Goal: Complete application form: Complete application form

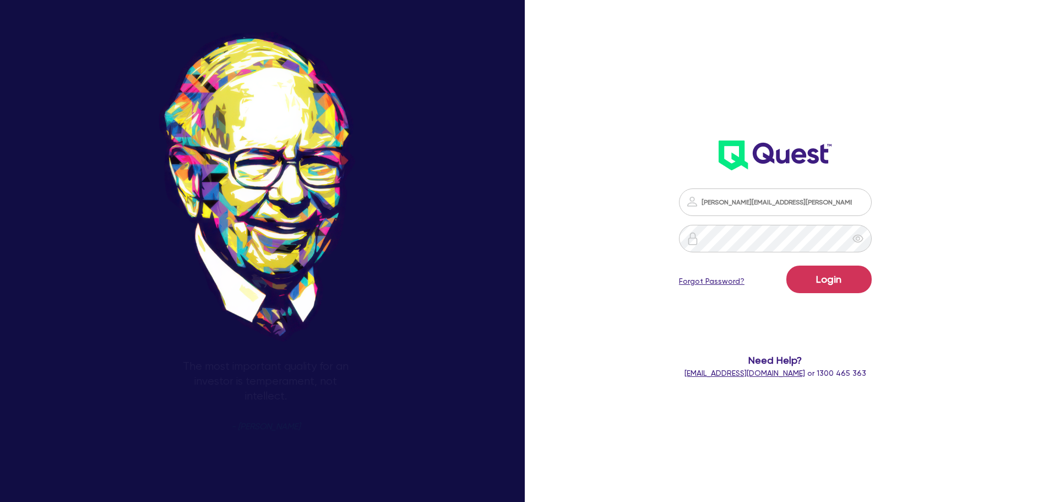
click at [936, 308] on div "[PERSON_NAME][EMAIL_ADDRESS][PERSON_NAME][DOMAIN_NAME] Login Forgot Password? N…" at bounding box center [791, 251] width 350 height 587
click at [806, 219] on form "[PERSON_NAME][EMAIL_ADDRESS][PERSON_NAME][DOMAIN_NAME] Login Forgot Password? N…" at bounding box center [776, 283] width 282 height 191
click at [912, 275] on form "[PERSON_NAME][EMAIL_ADDRESS][PERSON_NAME][DOMAIN_NAME] Login Forgot Password? N…" at bounding box center [776, 283] width 282 height 191
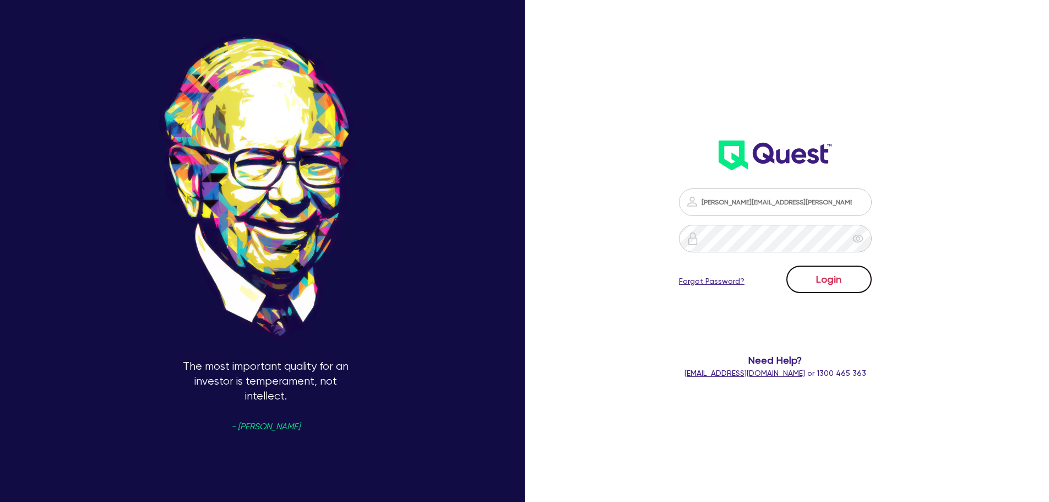
click at [846, 279] on button "Login" at bounding box center [829, 280] width 85 height 28
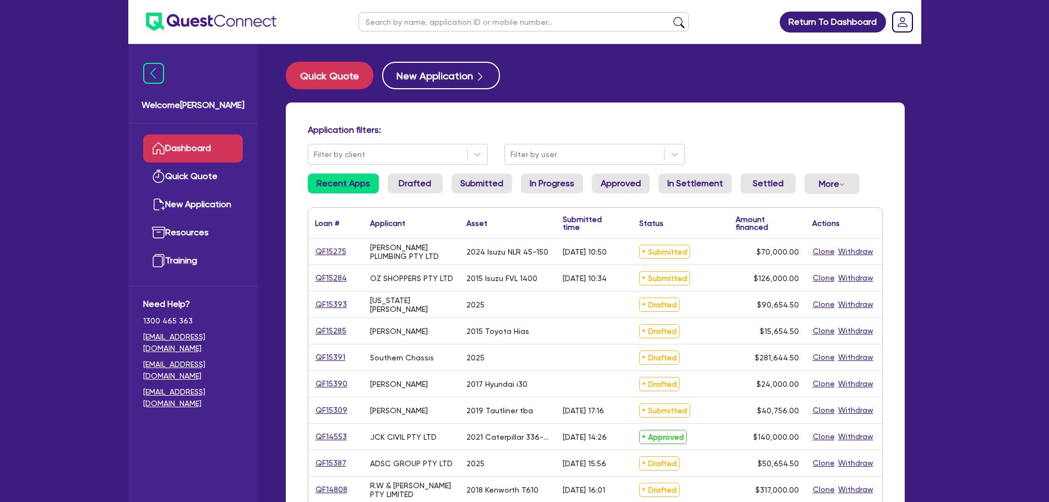
click at [460, 22] on input "text" at bounding box center [524, 21] width 331 height 19
type input "l"
type input "[PERSON_NAME]"
click at [670, 17] on button "submit" at bounding box center [679, 24] width 18 height 15
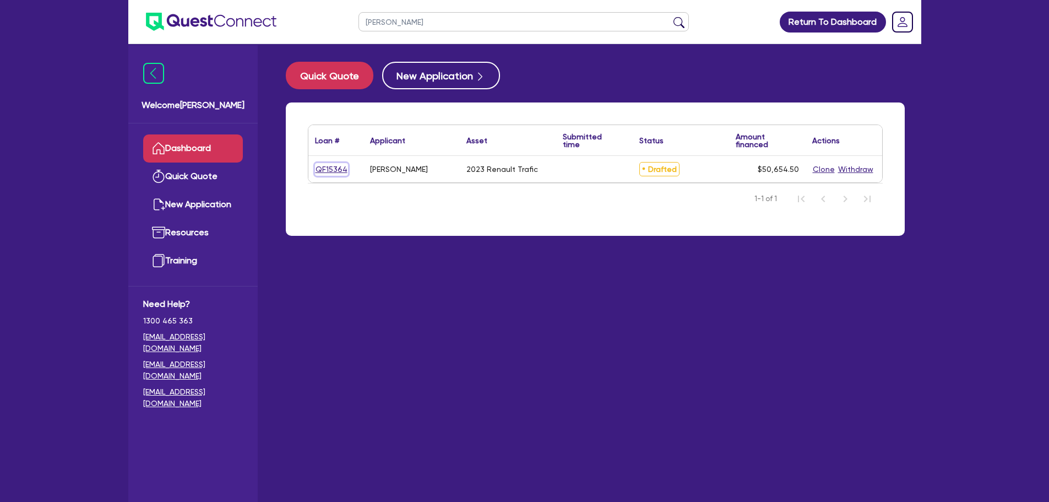
click at [332, 171] on link "QF15364" at bounding box center [331, 169] width 33 height 13
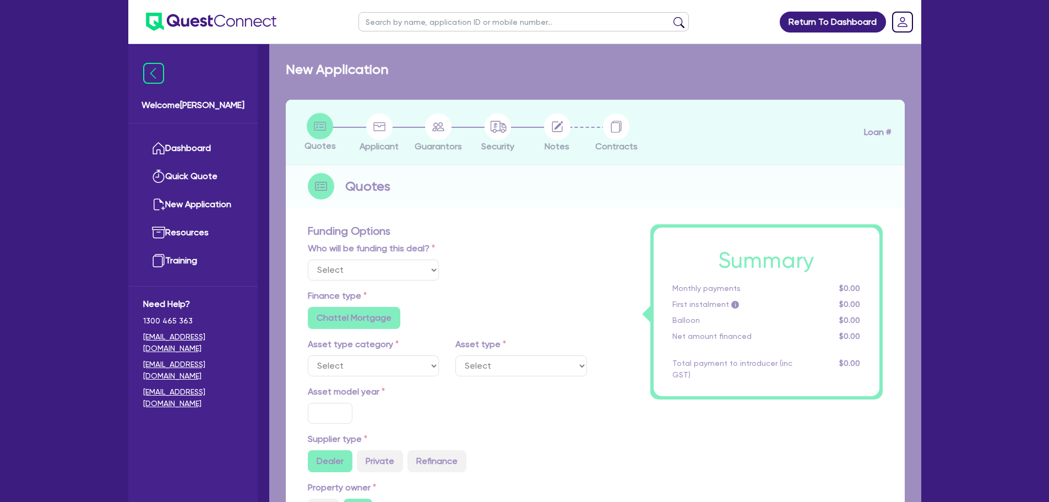
select select "Other"
select select "CARS_AND_LIGHT_TRUCKS"
type input "2023"
radio input "true"
type input "50,000"
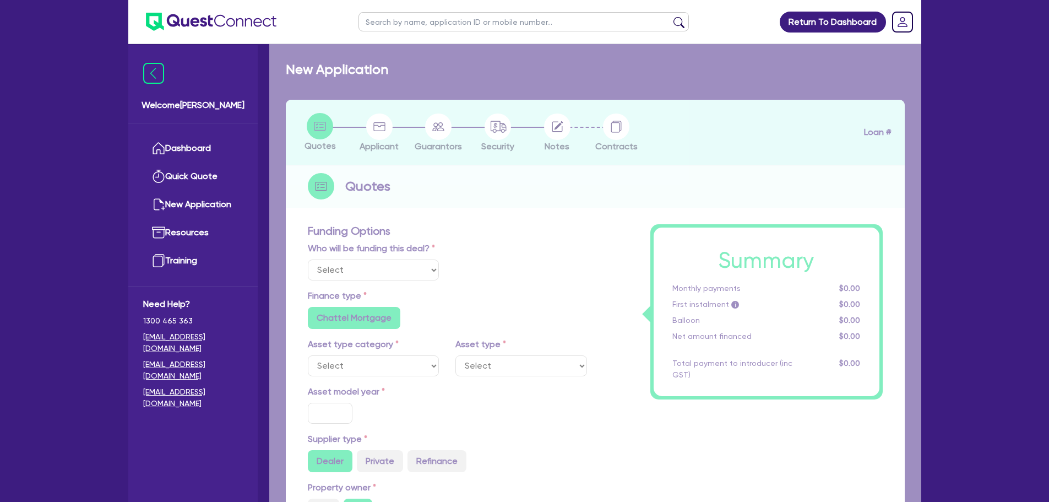
type input "3"
type input "1,519.64"
type input "7.39"
radio input "true"
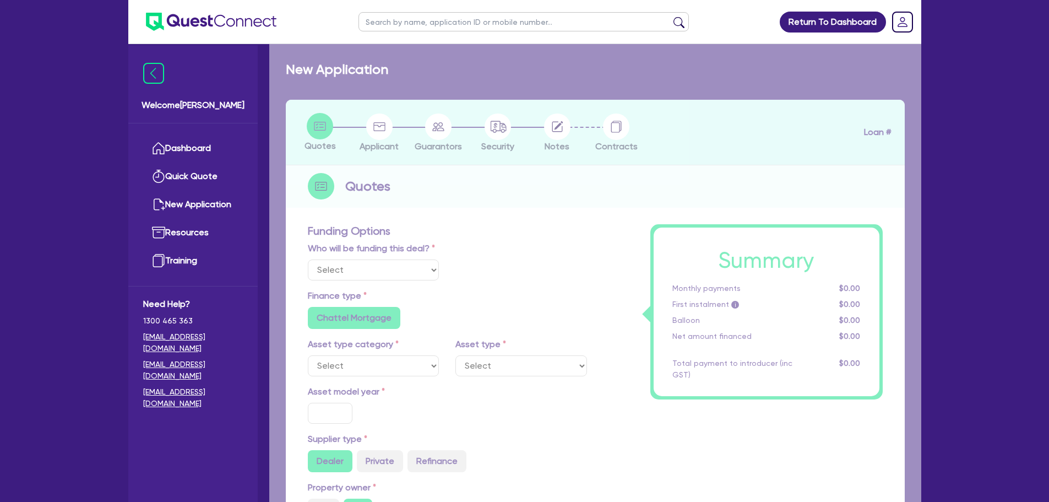
select select "VANS_AND_UTES"
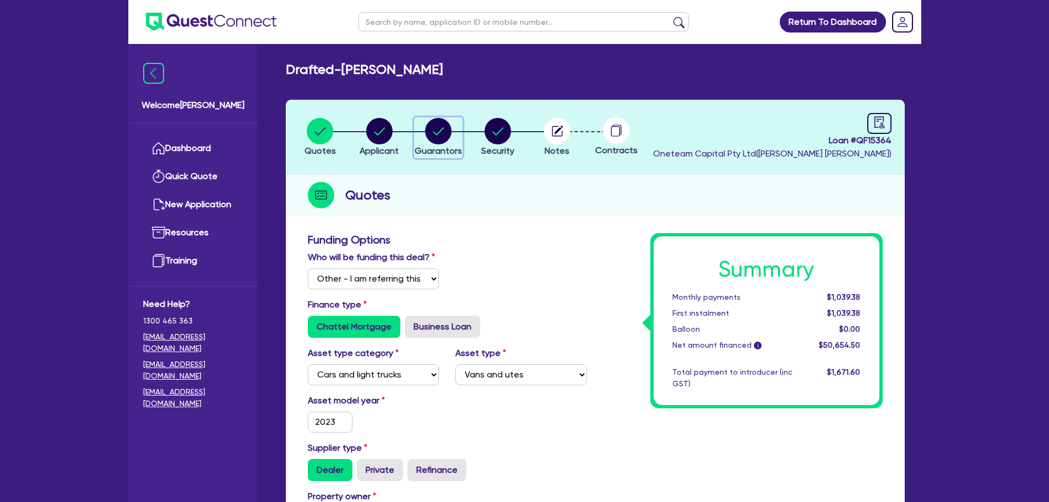
click at [441, 127] on circle "button" at bounding box center [438, 131] width 26 height 26
select select "MR"
select select "WA"
select select "MARRIED"
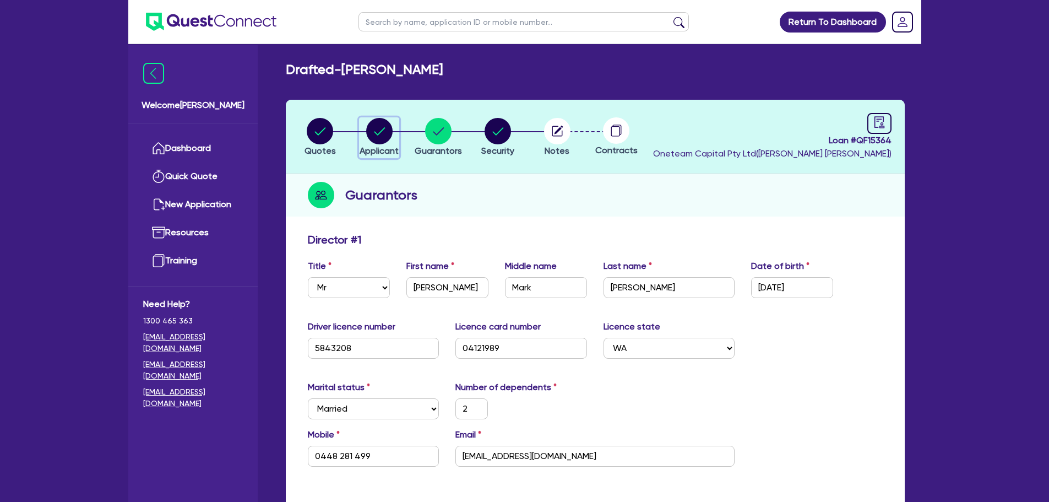
click at [379, 131] on circle "button" at bounding box center [379, 131] width 26 height 26
select select "SOLE_TRADER"
select select "BUILDING_CONSTRUCTION"
select select "TRADES_SERVICES_CONSUMERS"
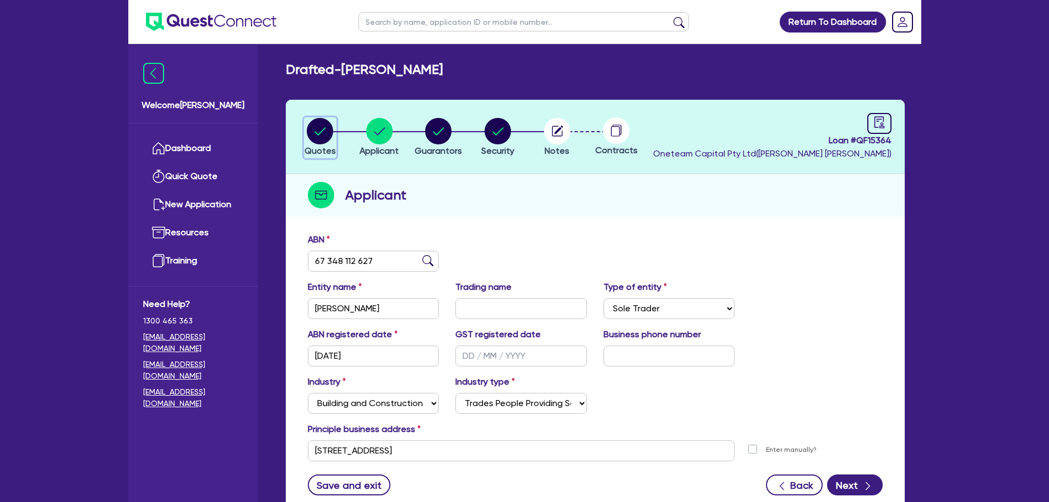
click at [312, 129] on circle "button" at bounding box center [320, 131] width 26 height 26
select select "Other"
select select "CARS_AND_LIGHT_TRUCKS"
select select "VANS_AND_UTES"
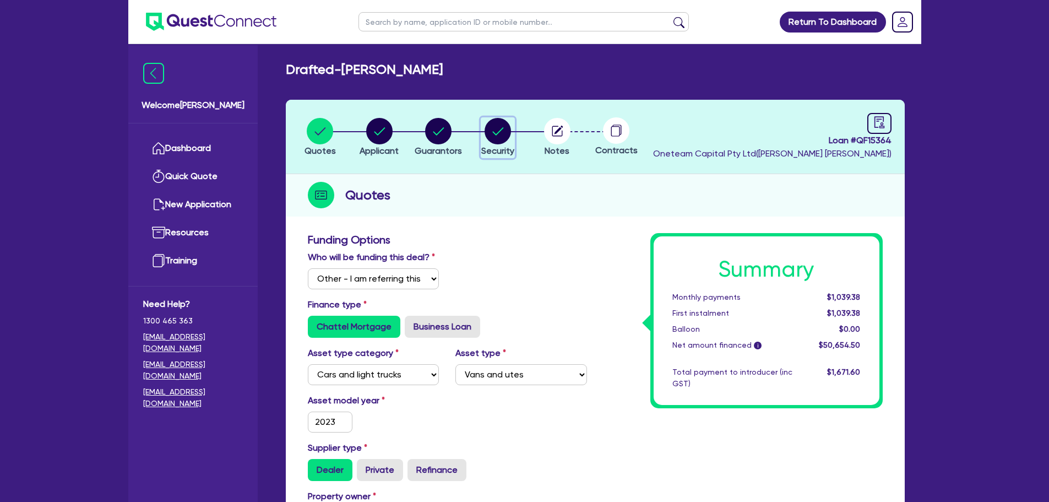
click at [495, 126] on circle "button" at bounding box center [498, 131] width 26 height 26
select select "CARS_AND_LIGHT_TRUCKS"
select select "VANS_AND_UTES"
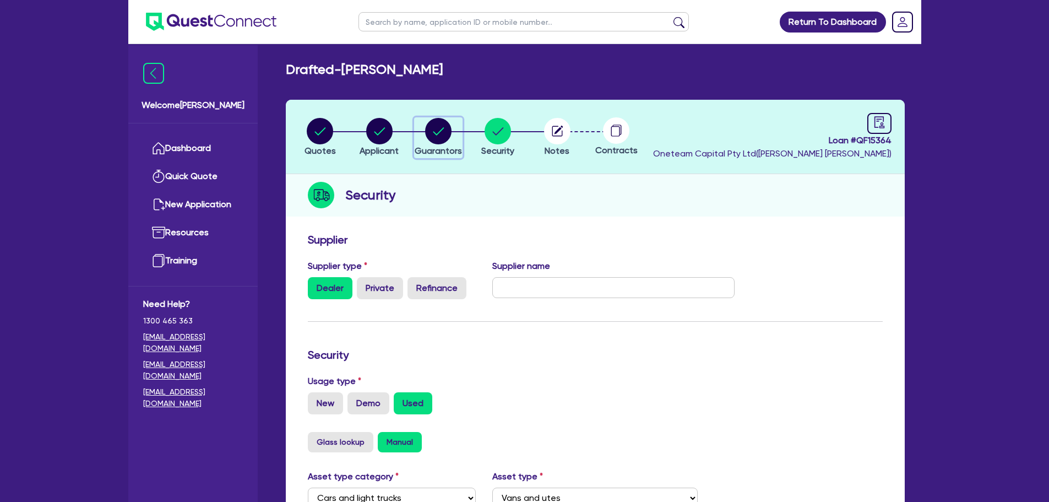
click at [430, 132] on circle "button" at bounding box center [438, 131] width 26 height 26
select select "MR"
select select "WA"
select select "MARRIED"
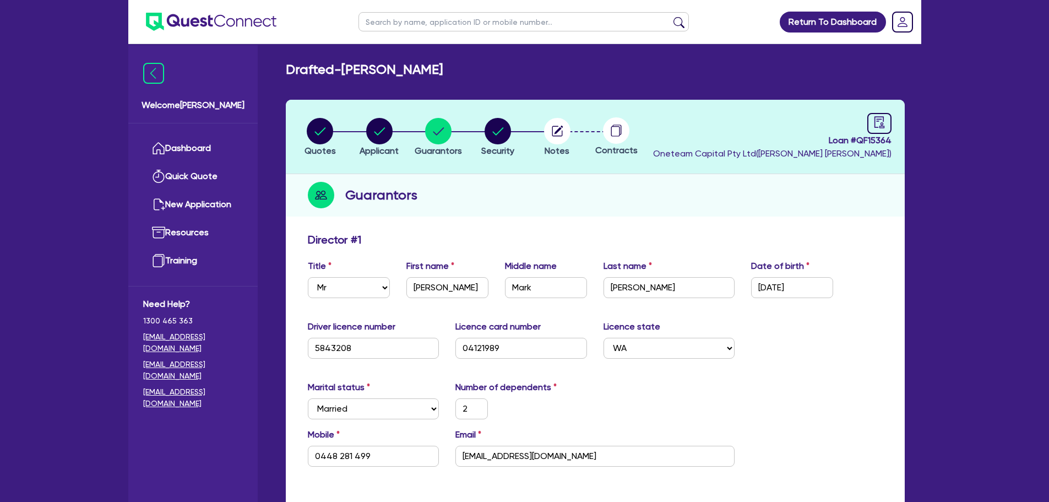
click at [416, 20] on input "text" at bounding box center [524, 21] width 331 height 19
type input "ambe"
click at [304, 135] on li "Quotes" at bounding box center [320, 136] width 59 height 39
click at [315, 135] on circle "button" at bounding box center [320, 131] width 26 height 26
select select "Other"
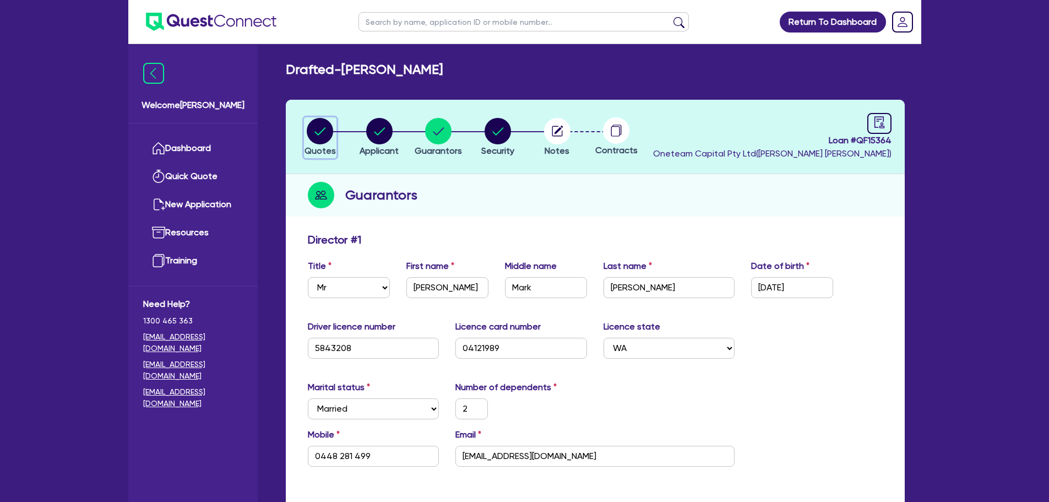
select select "CARS_AND_LIGHT_TRUCKS"
select select "VANS_AND_UTES"
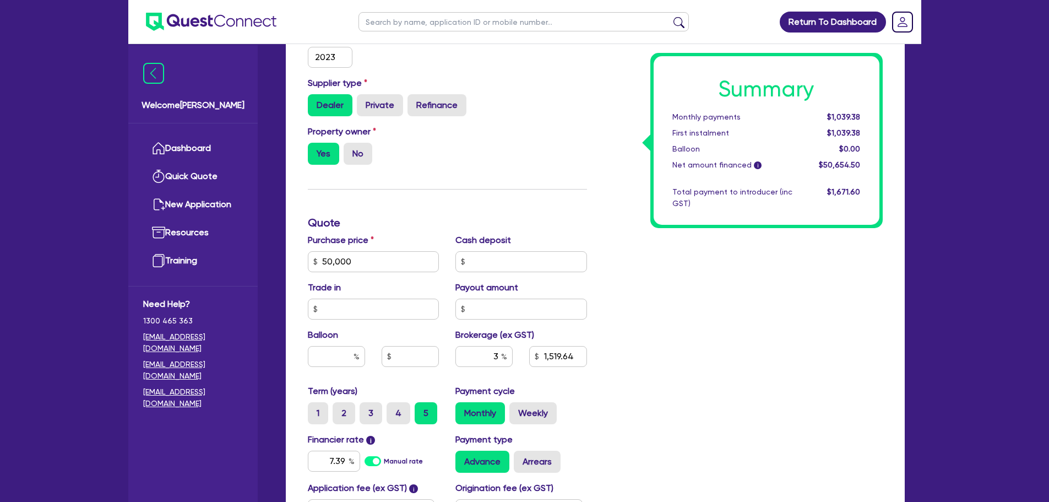
scroll to position [365, 0]
click at [531, 205] on div "Funding Options Who will be funding this deal? Select I will fund 100% I will c…" at bounding box center [448, 222] width 296 height 709
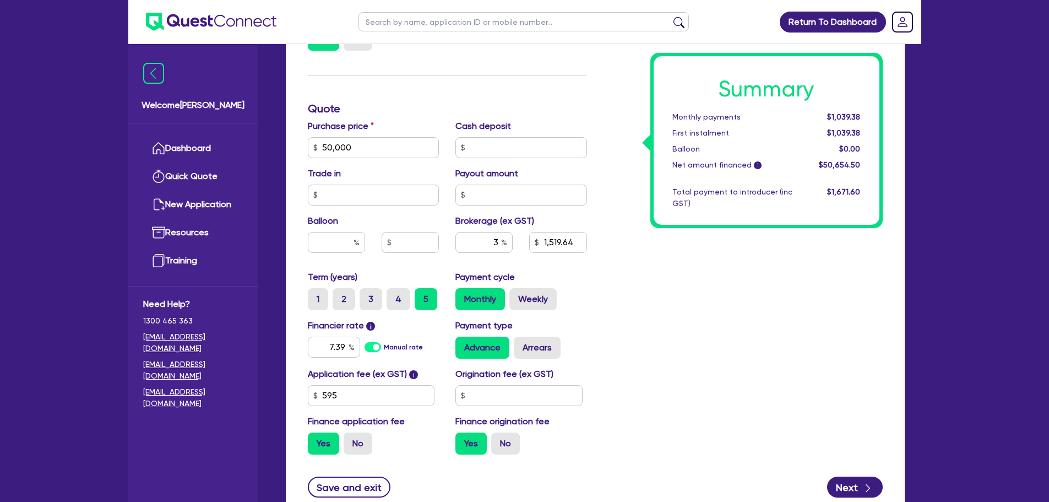
scroll to position [479, 0]
click at [496, 244] on input "3" at bounding box center [484, 241] width 57 height 21
type input "50,000"
type input "1,519.64"
type input "50,000"
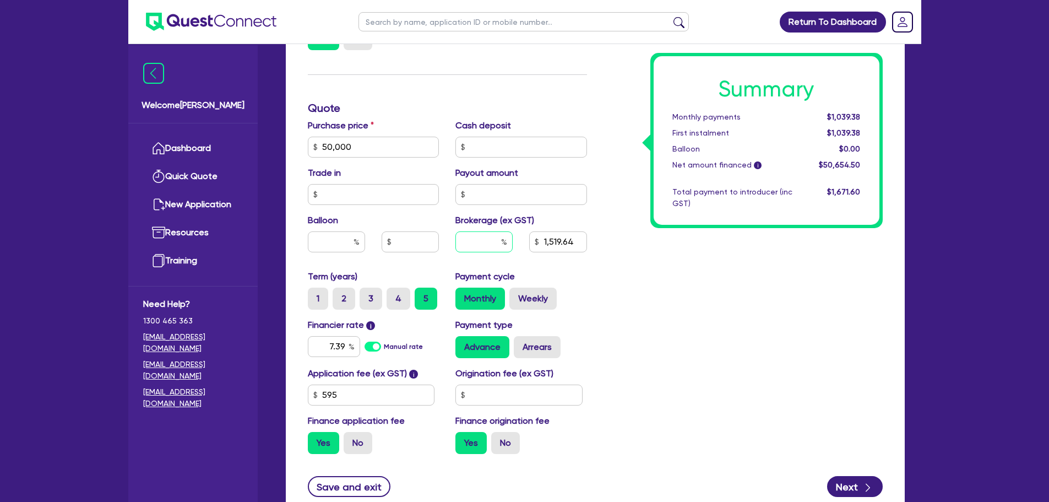
type input "4"
type input "1,519.64"
type input "4"
type input "50,000"
type input "1,519.64"
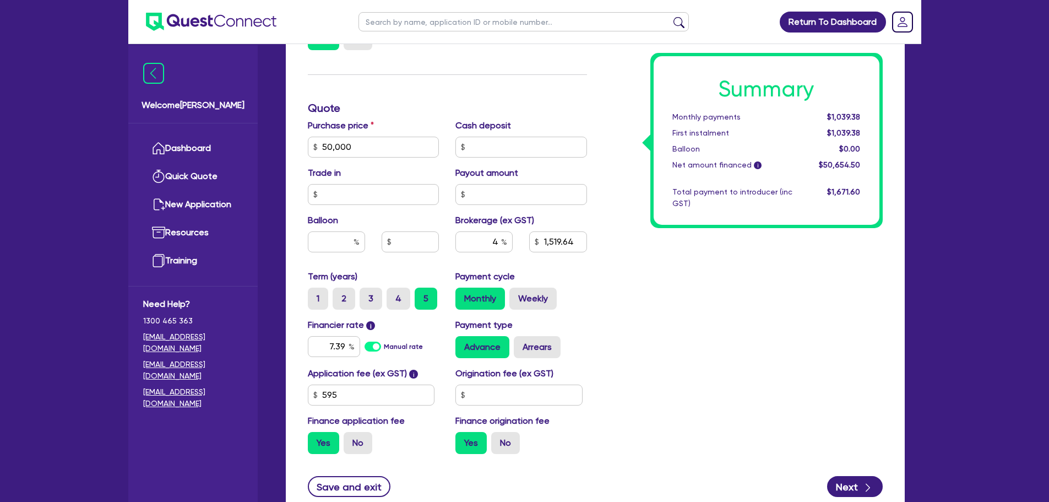
click at [638, 258] on div "Summary Monthly payments $1,039.38 First instalment $1,039.38 Balloon $0.00 Net…" at bounding box center [744, 108] width 296 height 709
type input "50,000"
type input "2,026.18"
click at [487, 391] on input "text" at bounding box center [519, 395] width 127 height 21
type input "50,000"
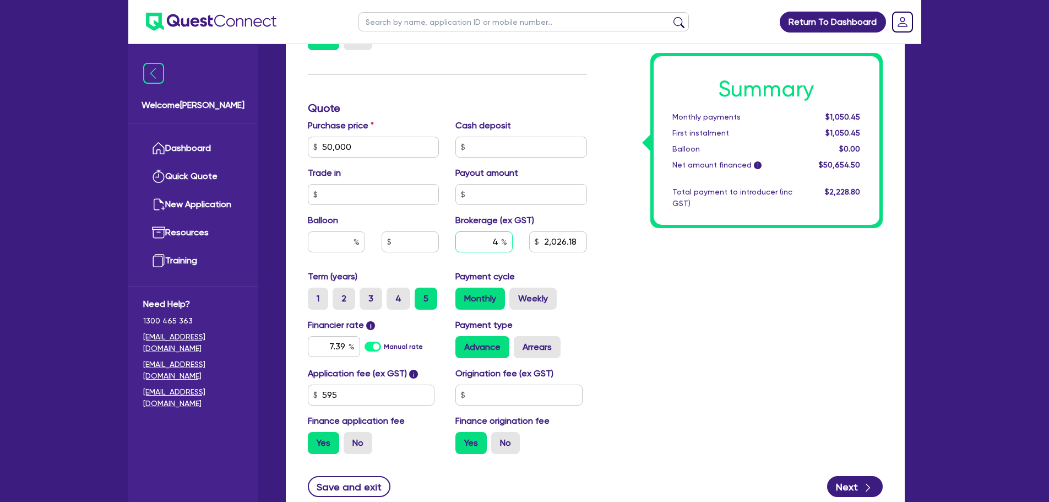
type input "2,026.18"
type input "50,000"
type input "2,026.18"
type input "50,000"
type input "2,026.18"
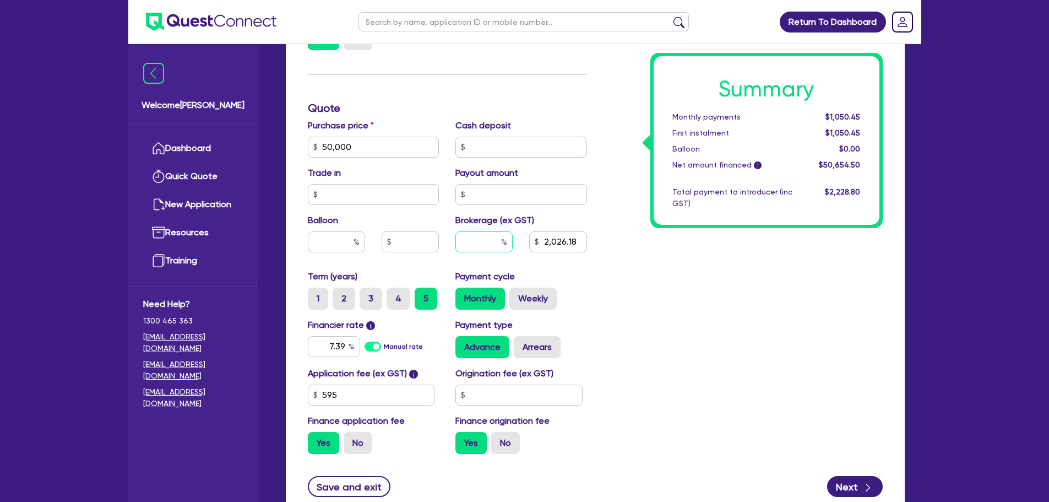
click at [497, 245] on input "text" at bounding box center [484, 241] width 57 height 21
type input "50,000"
type input "6"
type input "2,026.18"
type input "50,000"
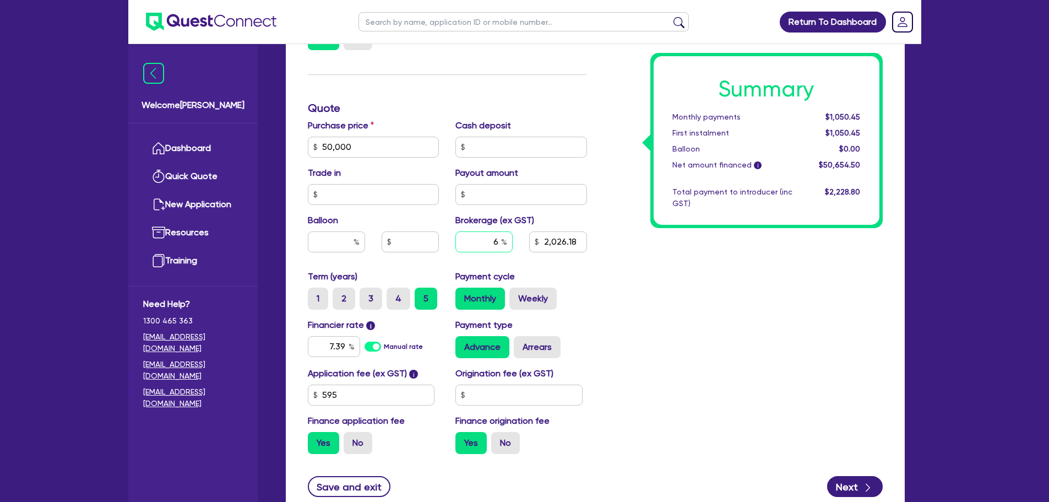
type input "2,026.18"
type input "50,000"
type input "5"
type input "2,026.18"
type input "5"
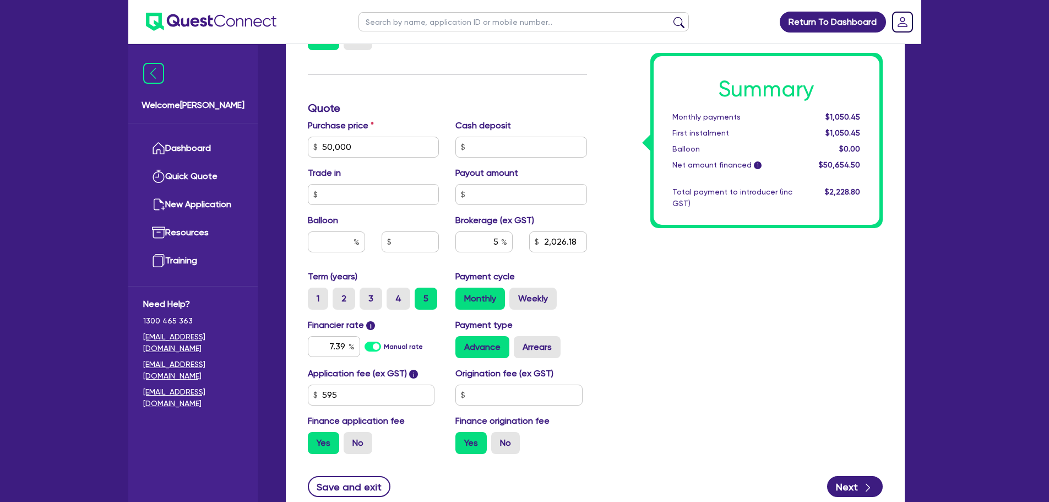
type input "50,000"
type input "2,026.18"
type input "50,000"
type input "2,532.73"
click at [592, 280] on div "Payment cycle Monthly Weekly" at bounding box center [521, 290] width 148 height 40
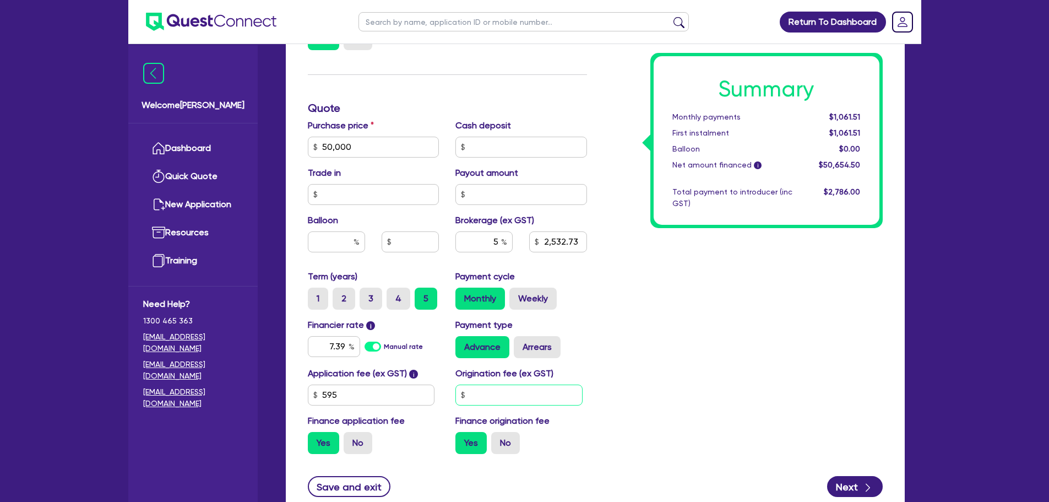
click at [490, 389] on input "text" at bounding box center [519, 395] width 127 height 21
type input "50,000"
type input "2,532.73"
type input "9"
type input "50,000"
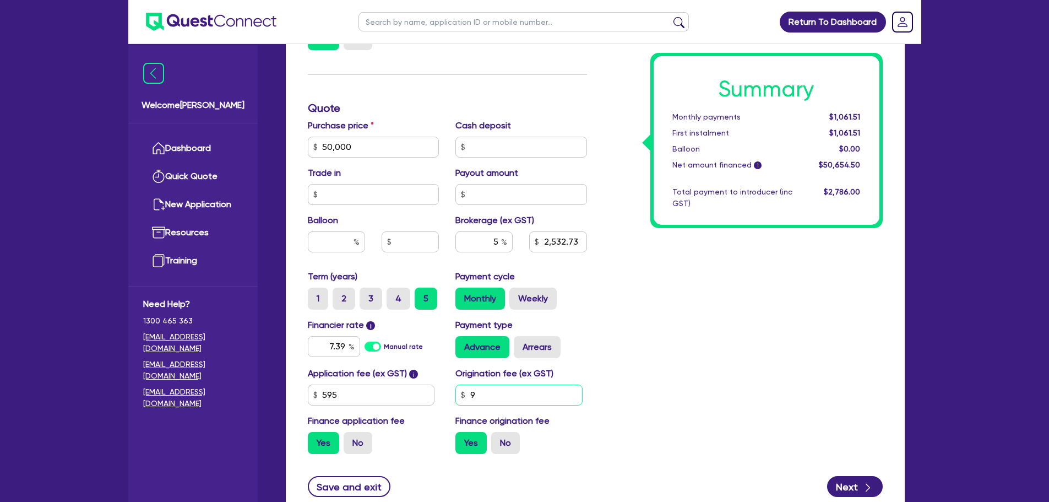
type input "2,532.73"
type input "90"
type input "50,000"
type input "2,532.73"
type input "900"
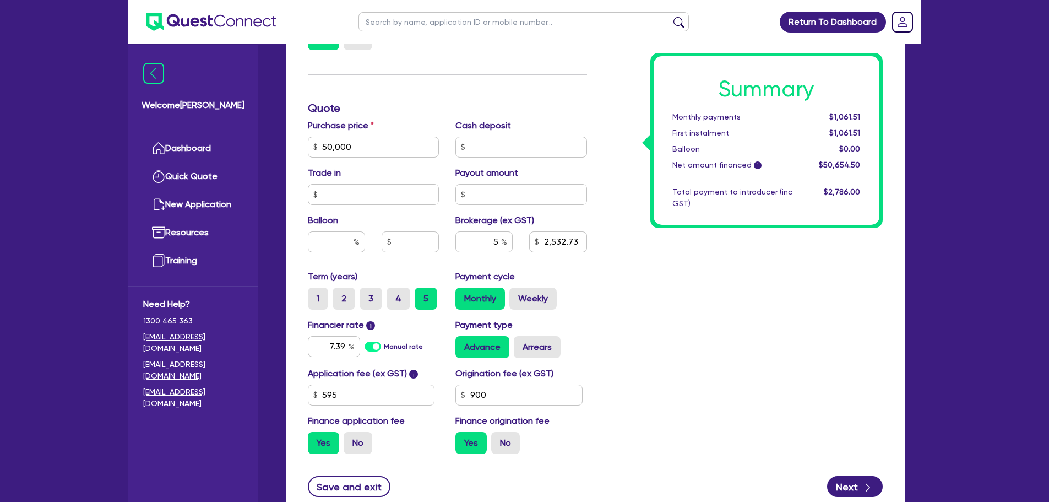
type input "50,000"
type input "2,532.73"
type input "50,000"
type input "2,582.23"
click at [654, 354] on div "Summary Monthly payments $1,082.26 First instalment $1,082.26 Balloon $0.00 Net…" at bounding box center [744, 108] width 296 height 709
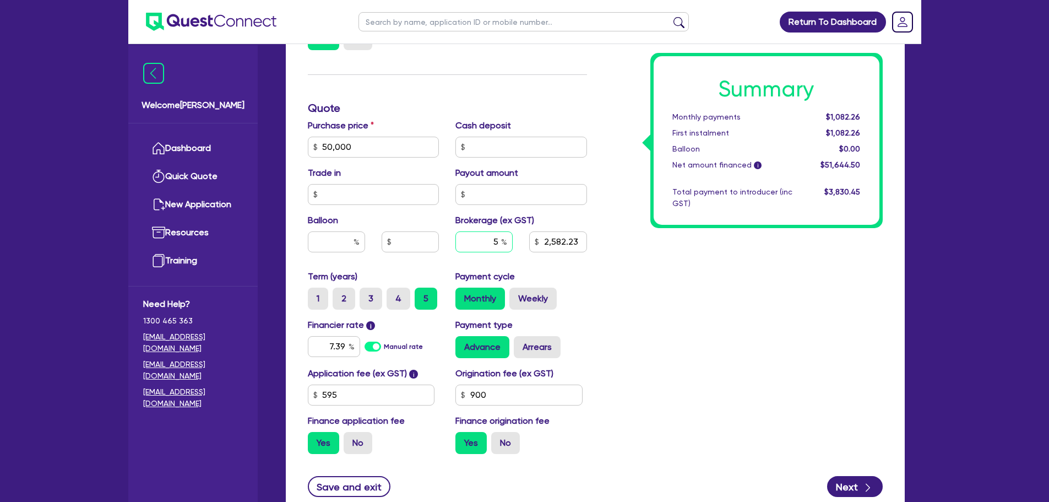
type input "50,000"
type input "2,582.23"
click at [501, 239] on input "text" at bounding box center [484, 241] width 57 height 21
type input "50,000"
type input "3"
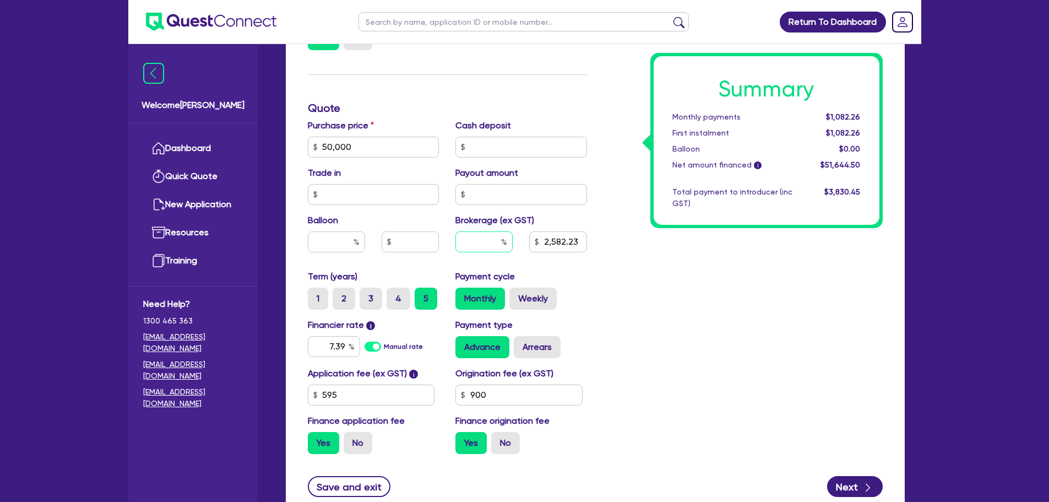
type input "2,582.23"
type input "3"
type input "50,000"
type input "2,582.23"
type input "50,000"
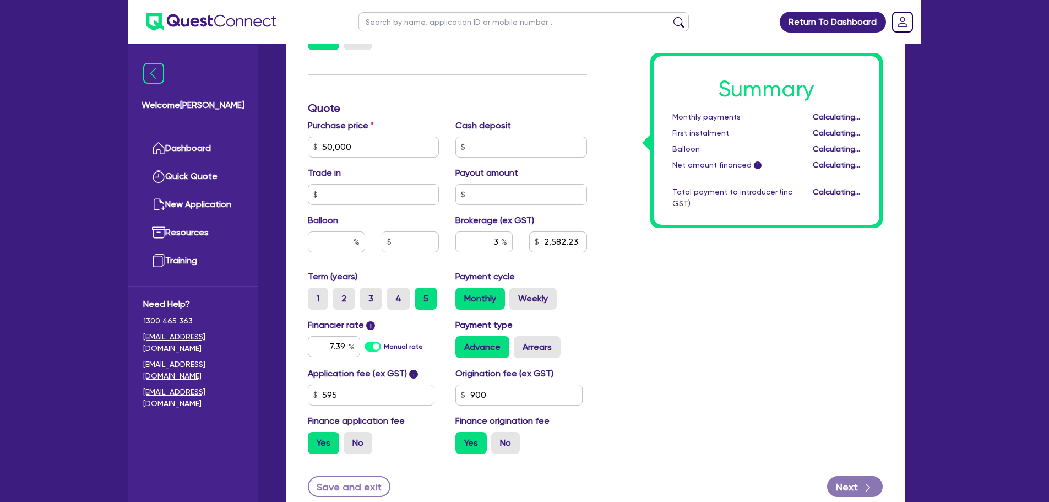
type input "1,549.34"
click at [651, 295] on div "Summary Monthly payments Calculating... First instalment Calculating... Balloon…" at bounding box center [744, 108] width 296 height 709
click at [497, 240] on input "3" at bounding box center [484, 241] width 57 height 21
type input "50,000"
type input "1,549.34"
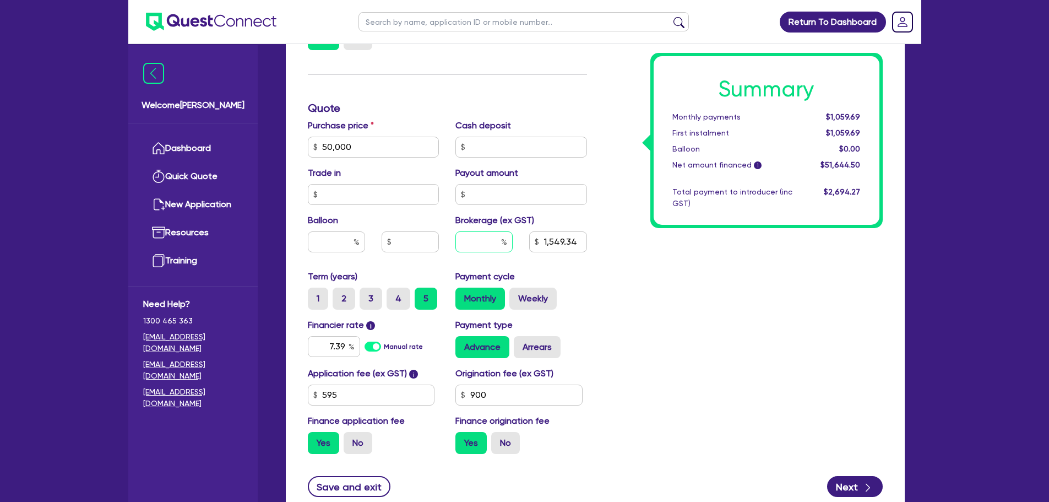
type input "50,000"
type input "4"
type input "1,549.34"
type input "4"
type input "50,000"
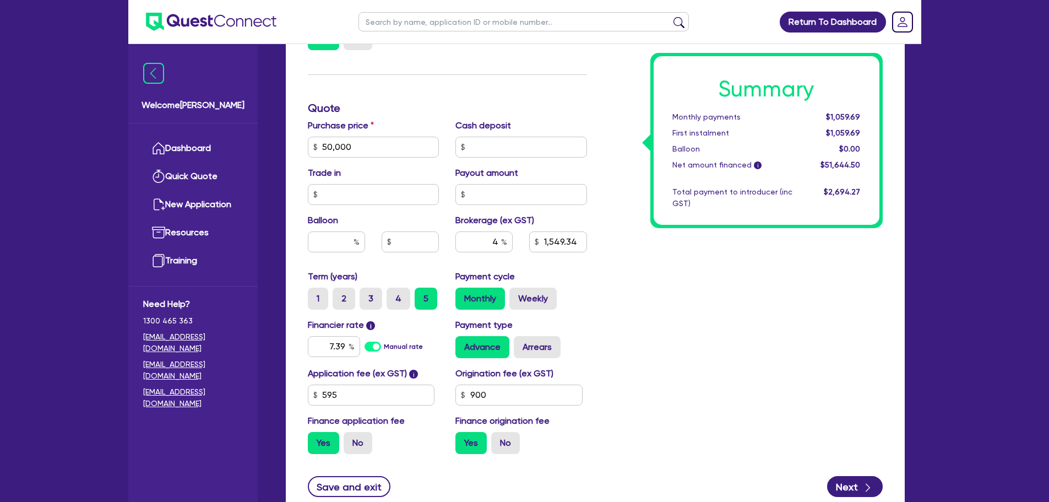
type input "1,549.34"
type input "50,000"
type input "2,065.78"
click at [611, 283] on div "Summary Monthly payments $1,070.98 First instalment $1,070.98 Balloon $0.00 Net…" at bounding box center [744, 108] width 296 height 709
drag, startPoint x: 611, startPoint y: 283, endPoint x: 450, endPoint y: 93, distance: 249.8
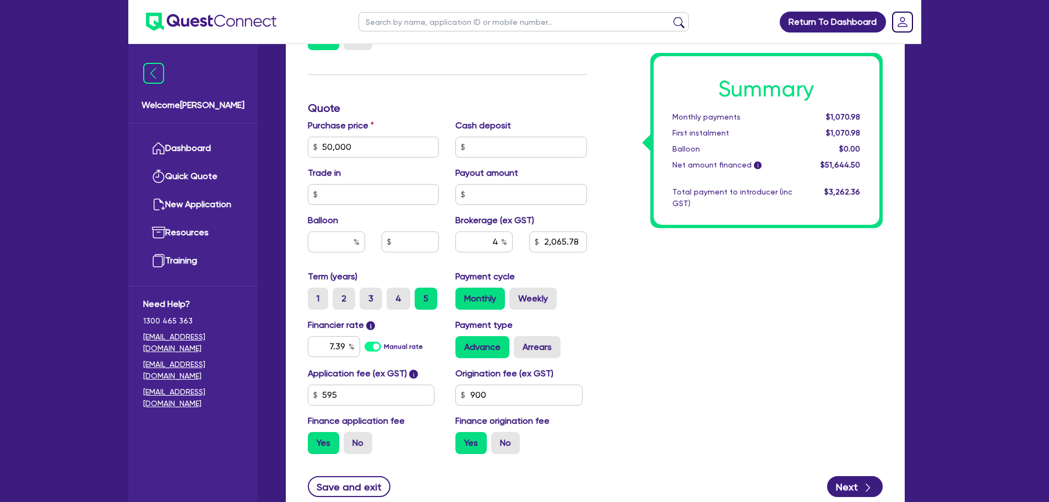
click at [450, 93] on div "Funding Options Who will be funding this deal? Select I will fund 100% I will c…" at bounding box center [448, 108] width 296 height 709
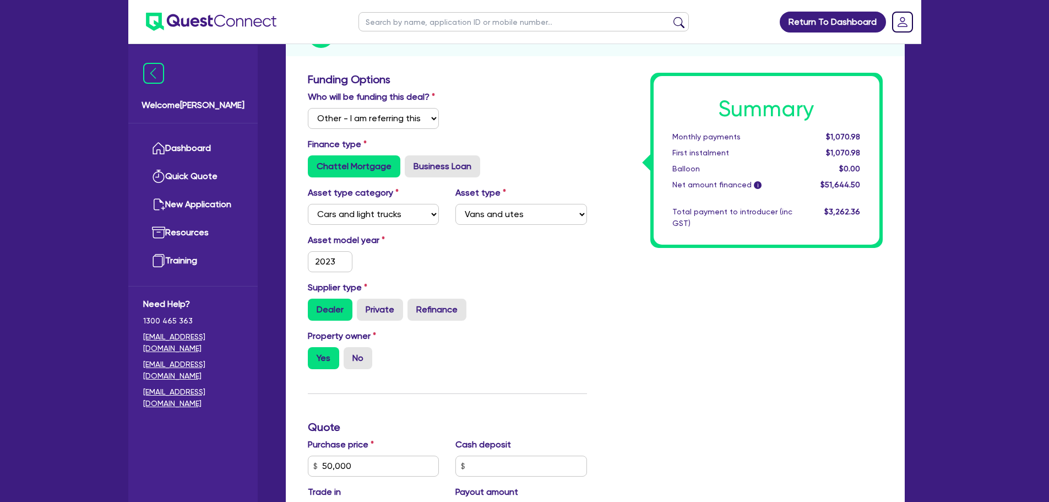
scroll to position [0, 0]
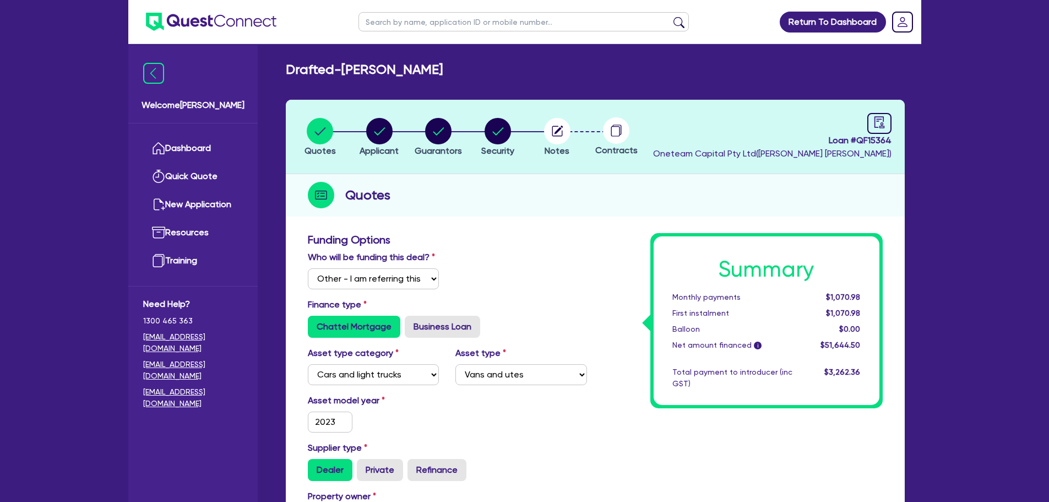
click at [401, 17] on input "text" at bounding box center [524, 21] width 331 height 19
type input "amber"
click button "submit" at bounding box center [679, 24] width 18 height 15
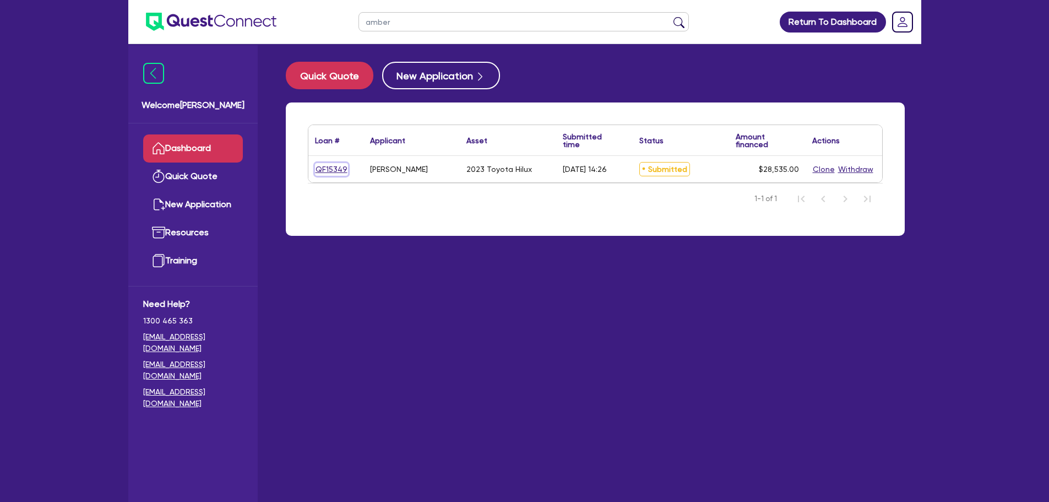
click at [331, 171] on link "QF15349" at bounding box center [331, 169] width 33 height 13
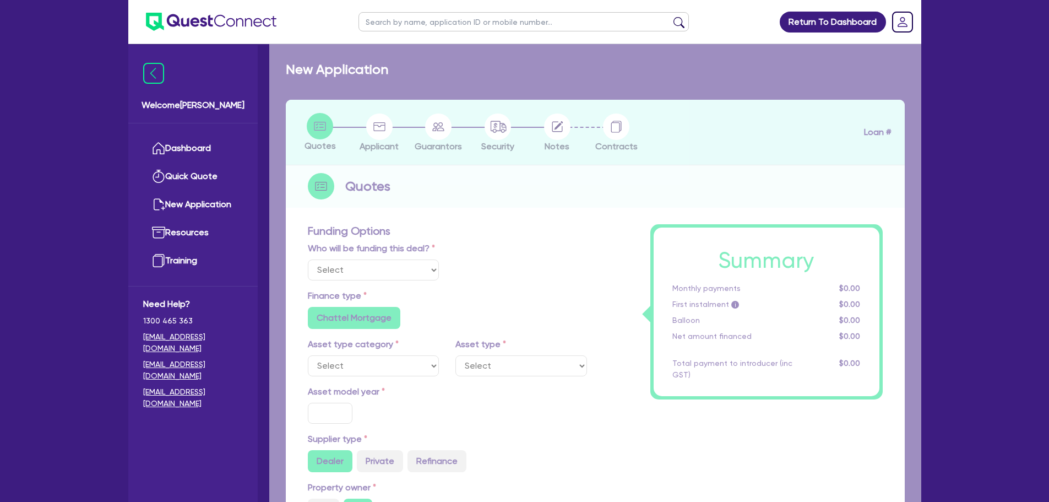
select select "Other"
select select "CARS_AND_LIGHT_TRUCKS"
type input "2023"
type input "30,000"
type input "3,000"
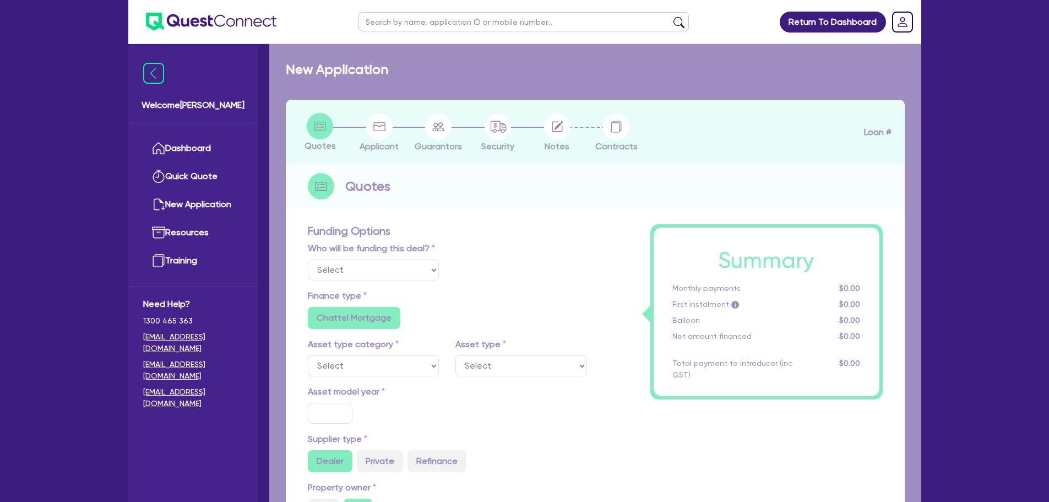
type input "8"
type input "2,282.8"
radio input "false"
type input "12.45"
type input "495.45"
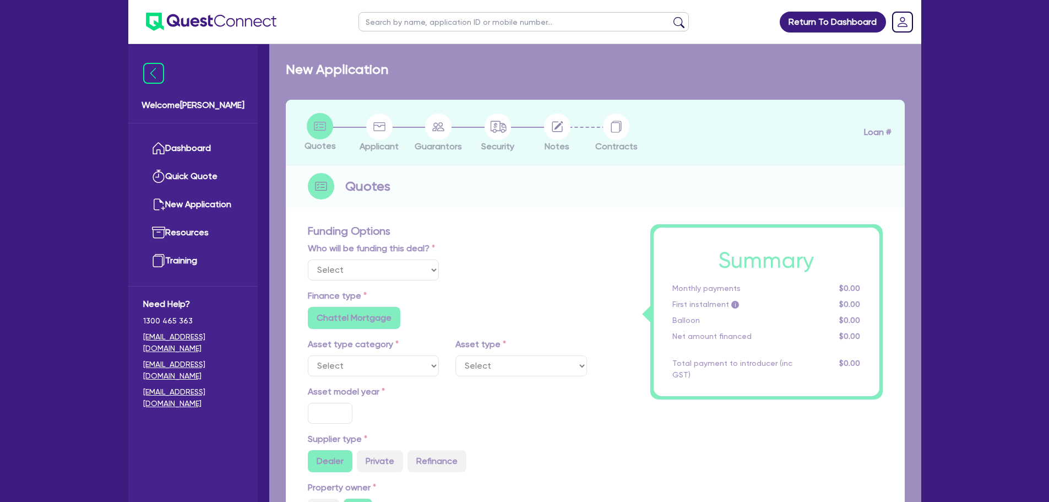
type input "900"
radio input "true"
select select "PASSENGER_VEHICLES"
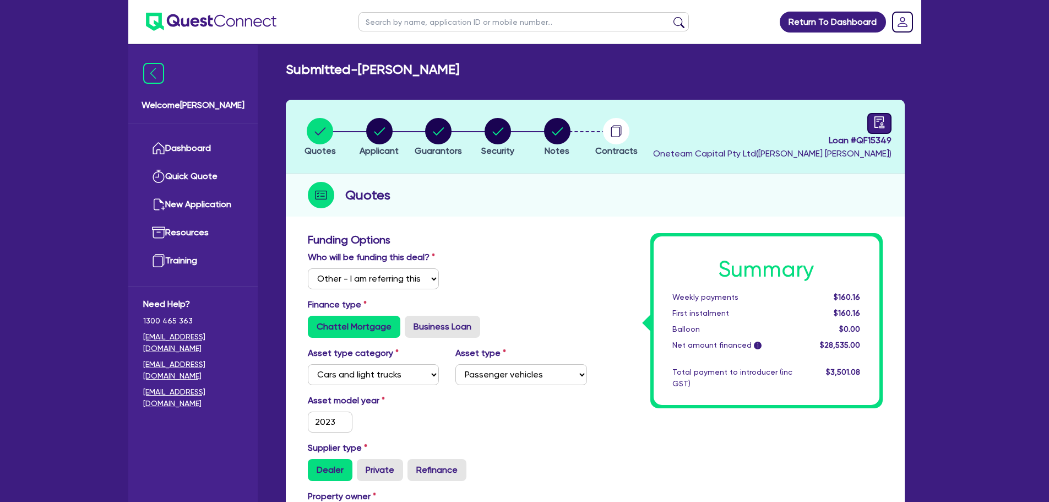
click at [881, 132] on div at bounding box center [880, 123] width 24 height 21
select select "SUBMITTED_AMENDED"
select select "Liberty"
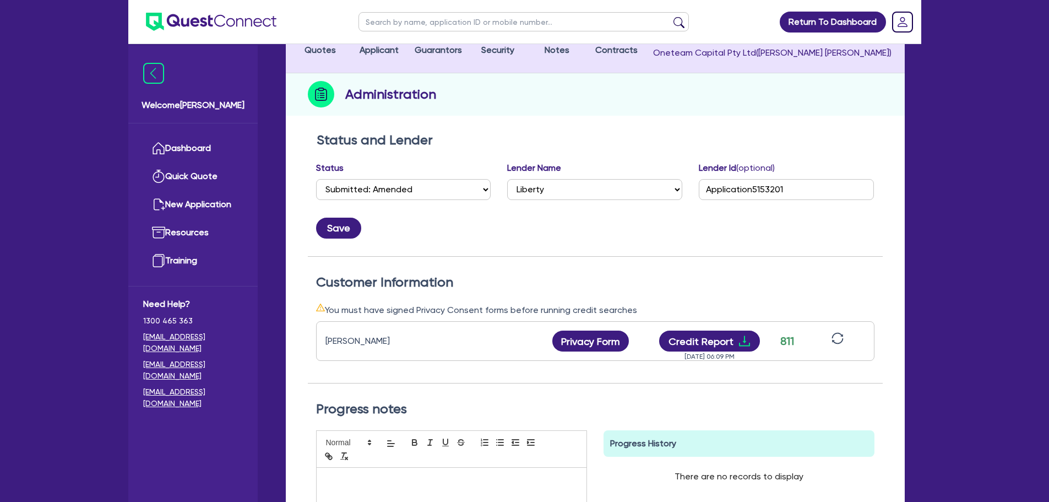
scroll to position [110, 0]
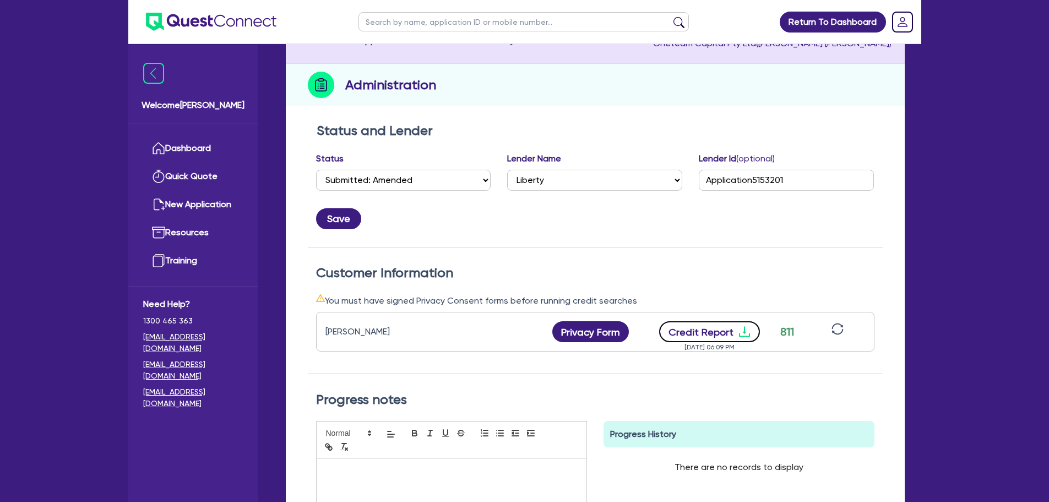
click at [704, 338] on button "Credit Report" at bounding box center [709, 331] width 101 height 21
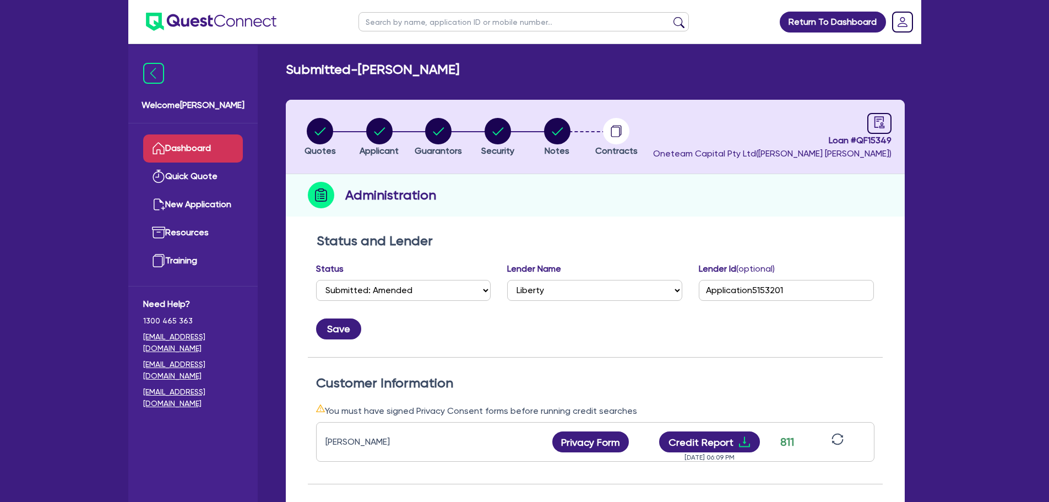
click at [201, 147] on link "Dashboard" at bounding box center [193, 148] width 100 height 28
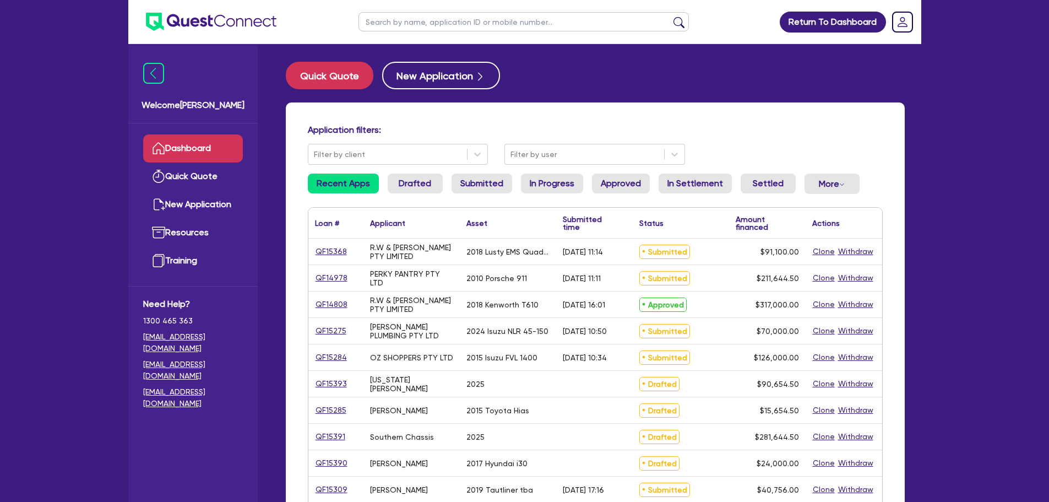
click at [559, 61] on main "Quick Quote New Application Application filters: Filter by client Filter by use…" at bounding box center [595, 452] width 652 height 817
click at [382, 29] on input "text" at bounding box center [524, 21] width 331 height 19
type input "mcfar"
click at [670, 17] on button "submit" at bounding box center [679, 24] width 18 height 15
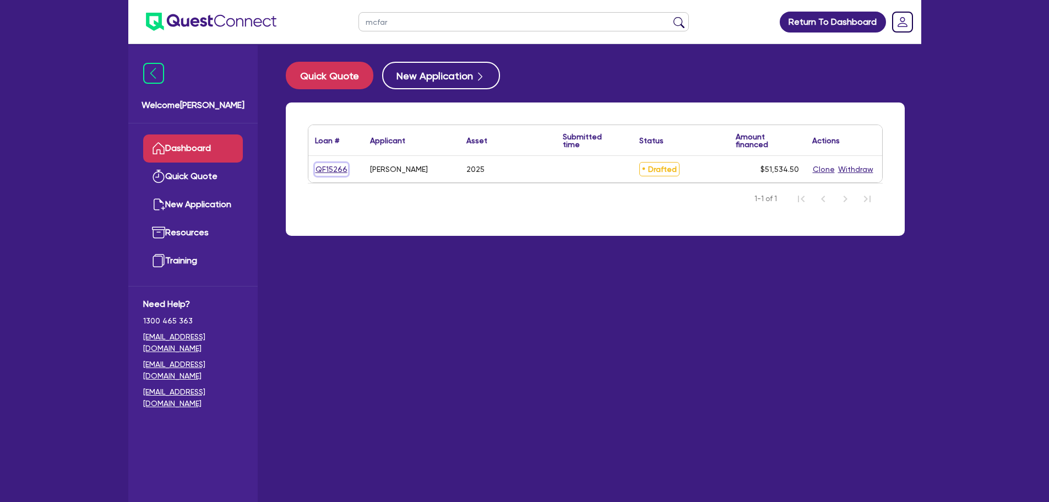
click at [323, 163] on link "QF15266" at bounding box center [331, 169] width 33 height 13
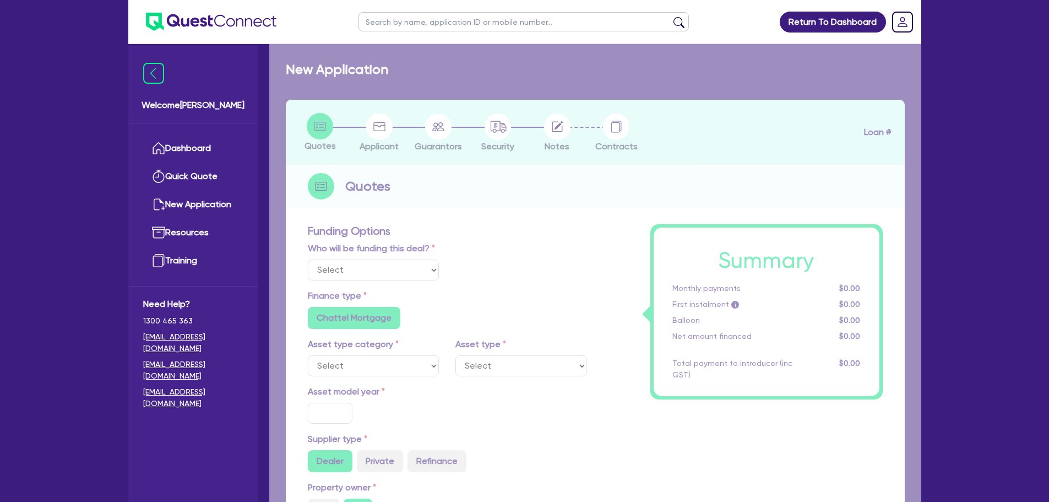
select select "Other"
select select "TERTIARY_ASSETS"
type input "2025"
radio input "true"
type input "50,000"
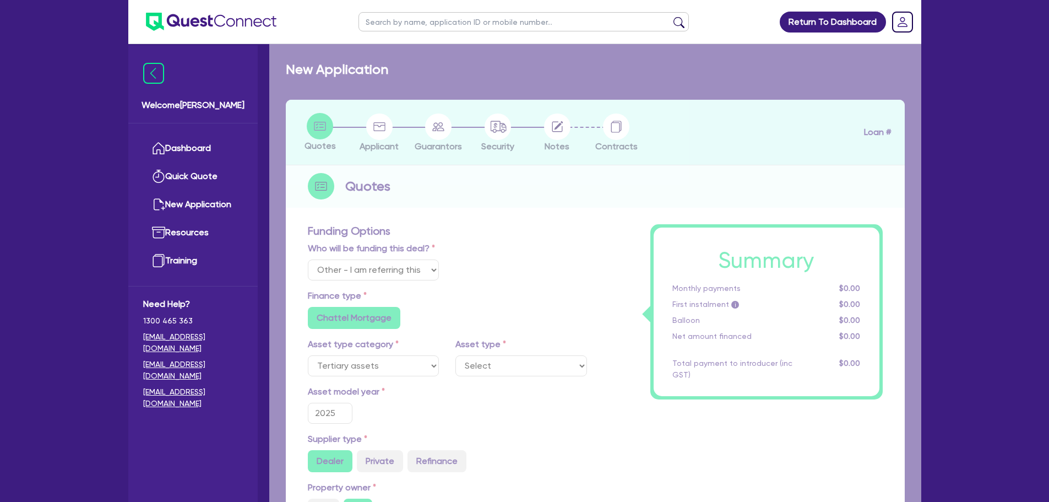
type input "6"
type input "3,092.07"
type input "10.94"
type input "495"
type input "900"
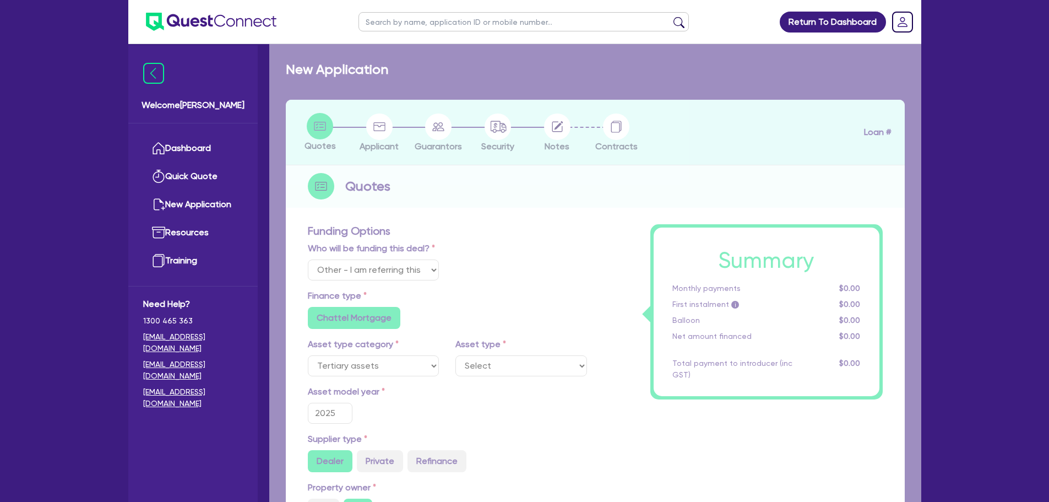
radio input "true"
select select "IT_EQUIPMENT"
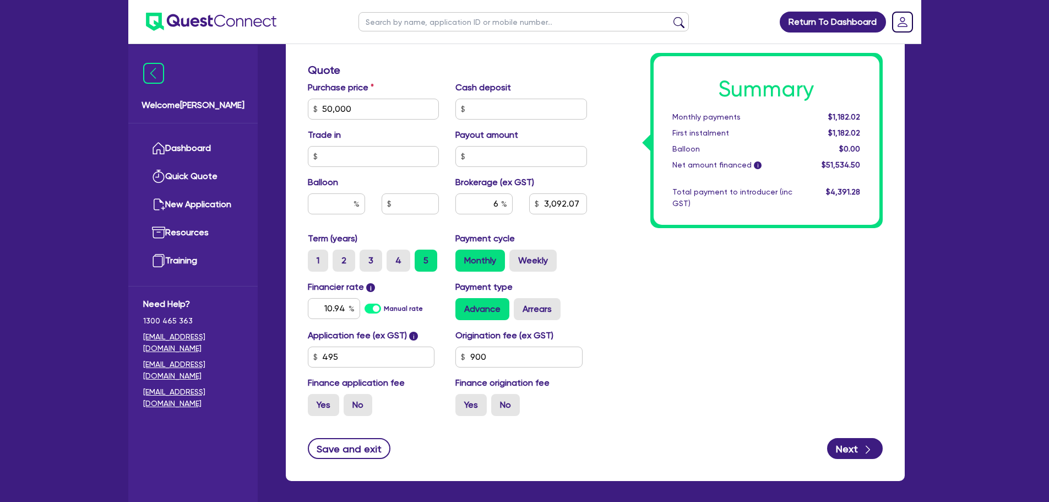
scroll to position [564, 0]
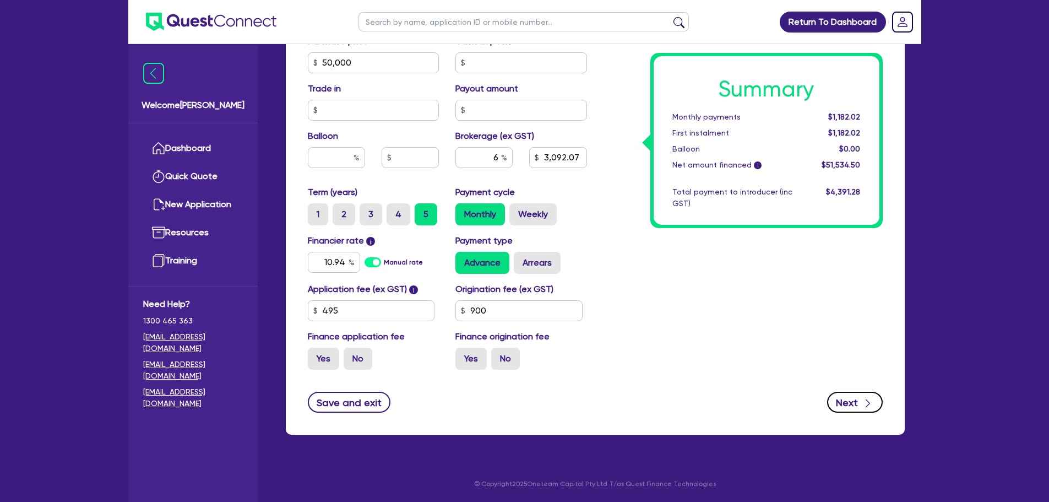
click at [846, 402] on button "Next" at bounding box center [855, 402] width 56 height 21
type input "50,000"
type input "3,092.07"
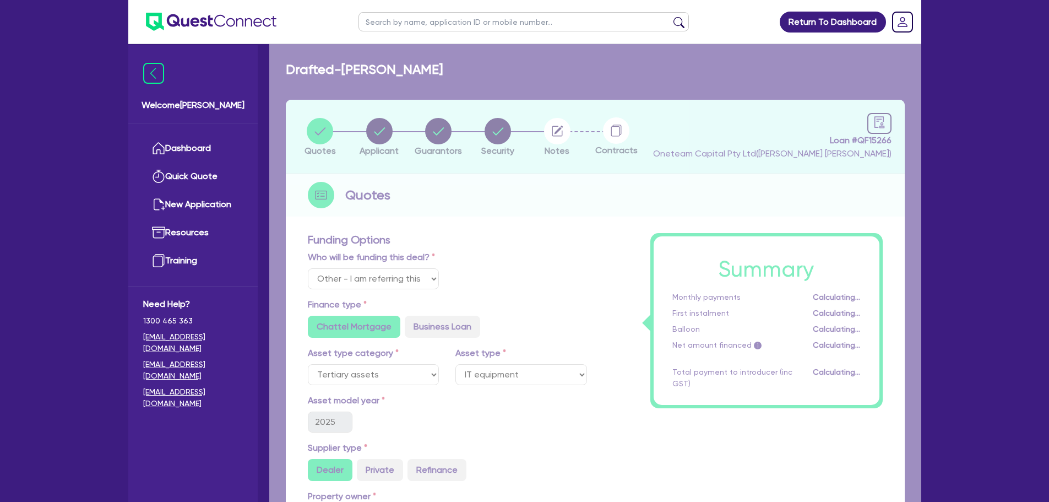
select select "SOLE_TRADER"
select select "AGRICULTURE"
select select "FARMERS"
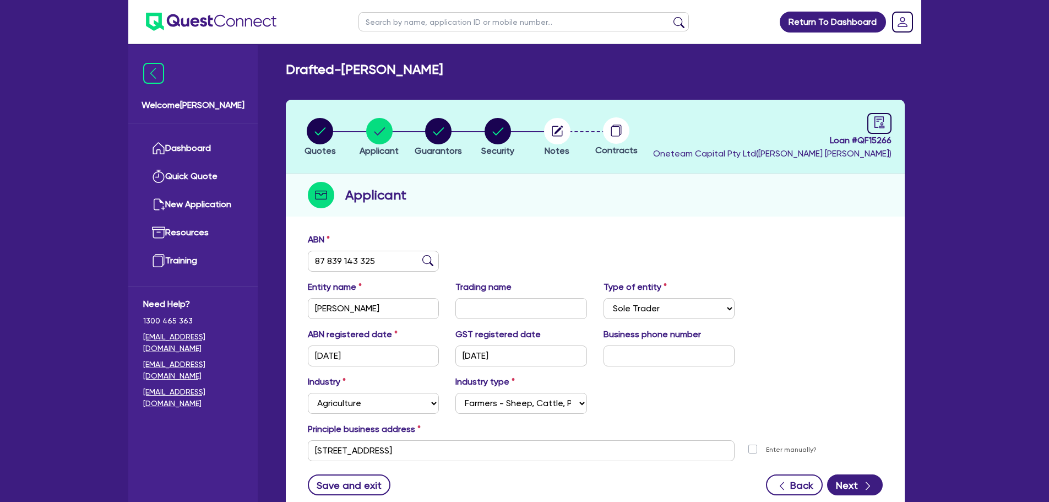
scroll to position [83, 0]
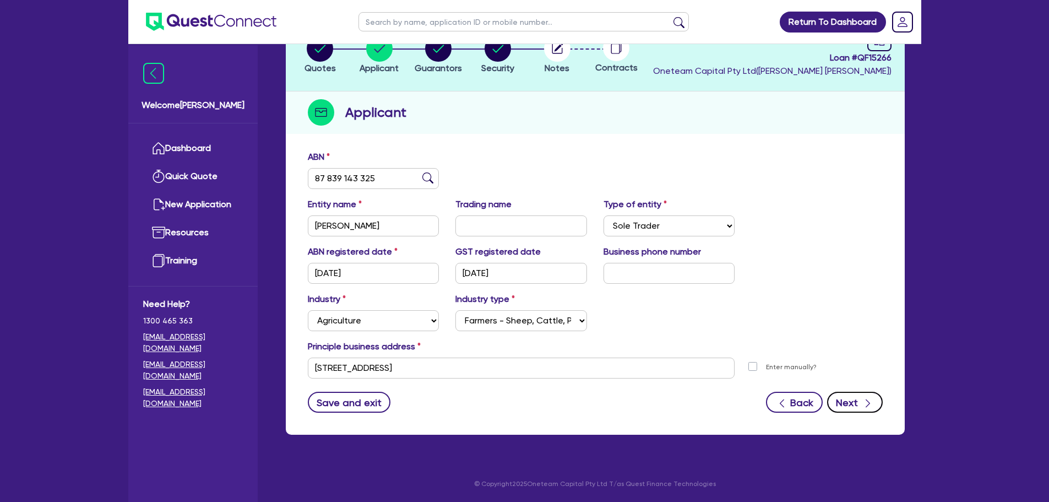
click at [836, 394] on button "Next" at bounding box center [855, 402] width 56 height 21
select select "MR"
select select "[GEOGRAPHIC_DATA]"
select select "MARRIED"
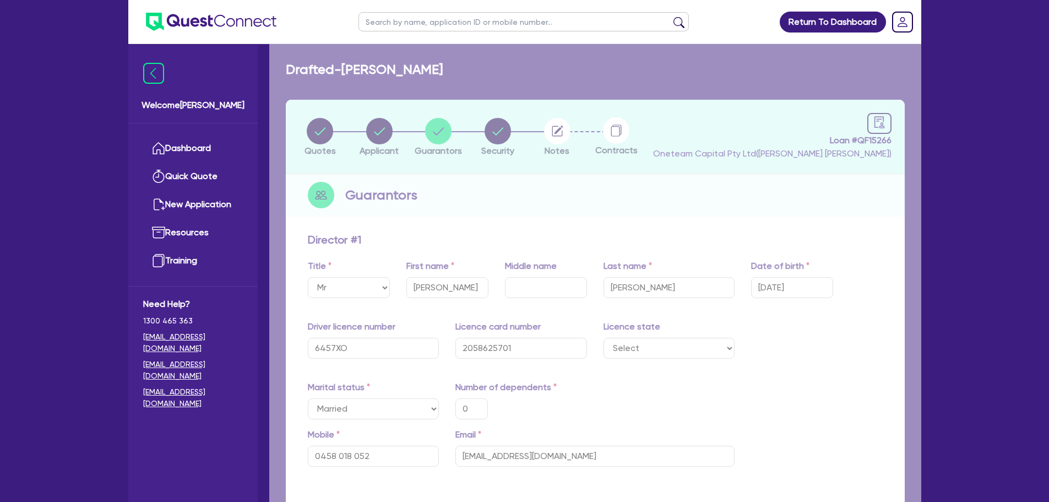
type input "0"
type input "0458 018 052"
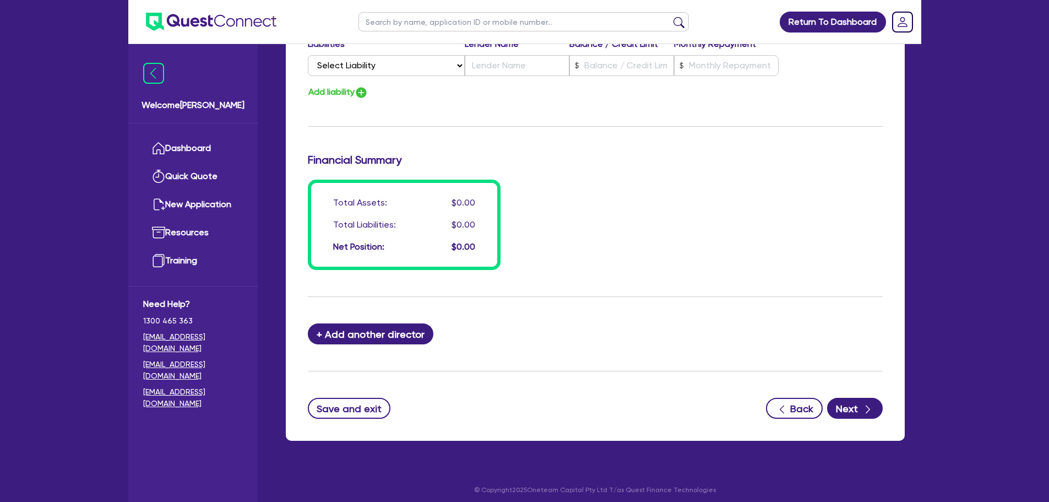
scroll to position [784, 0]
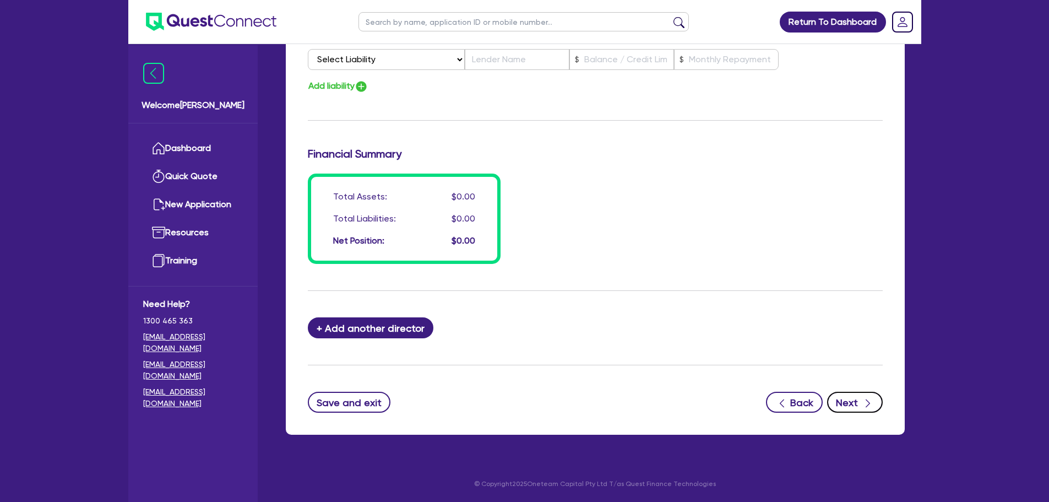
click at [855, 407] on button "Next" at bounding box center [855, 402] width 56 height 21
select select "TERTIARY_ASSETS"
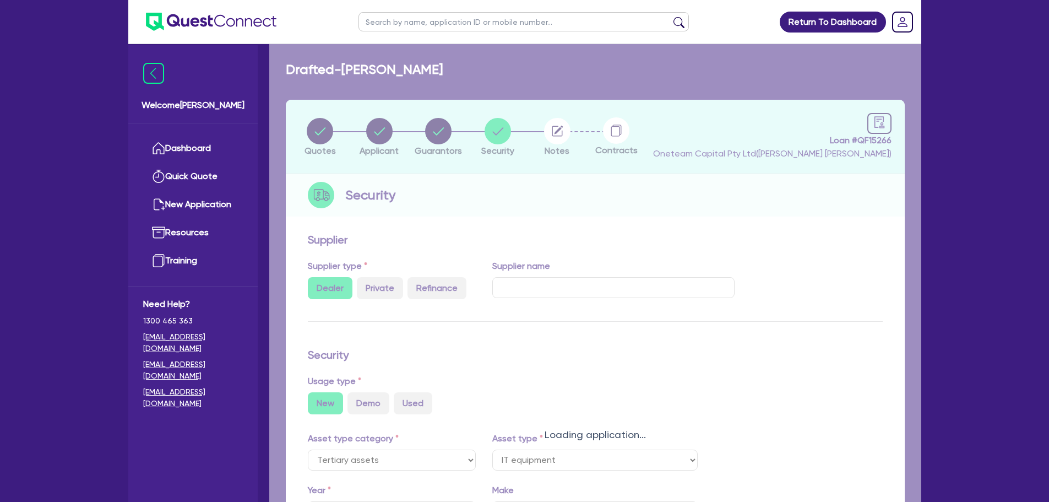
select select "IT_EQUIPMENT"
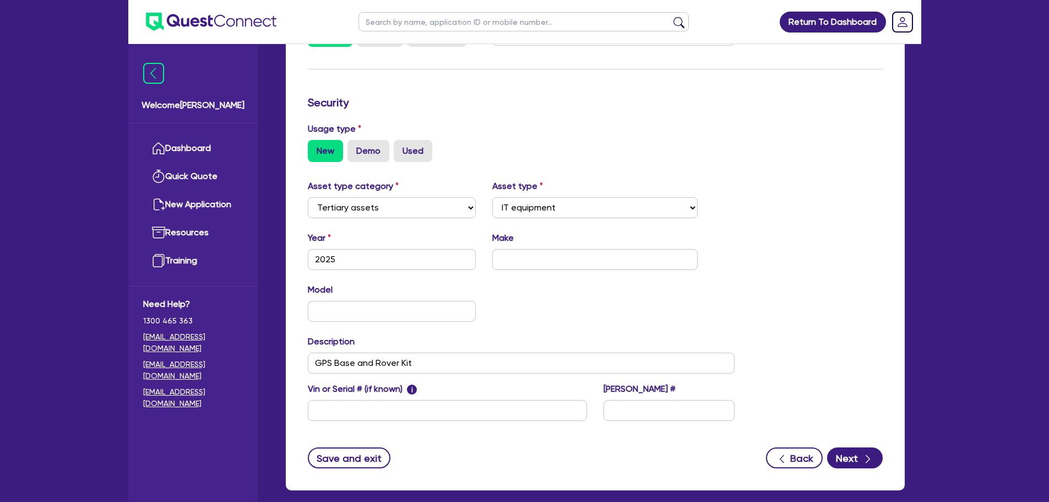
scroll to position [257, 0]
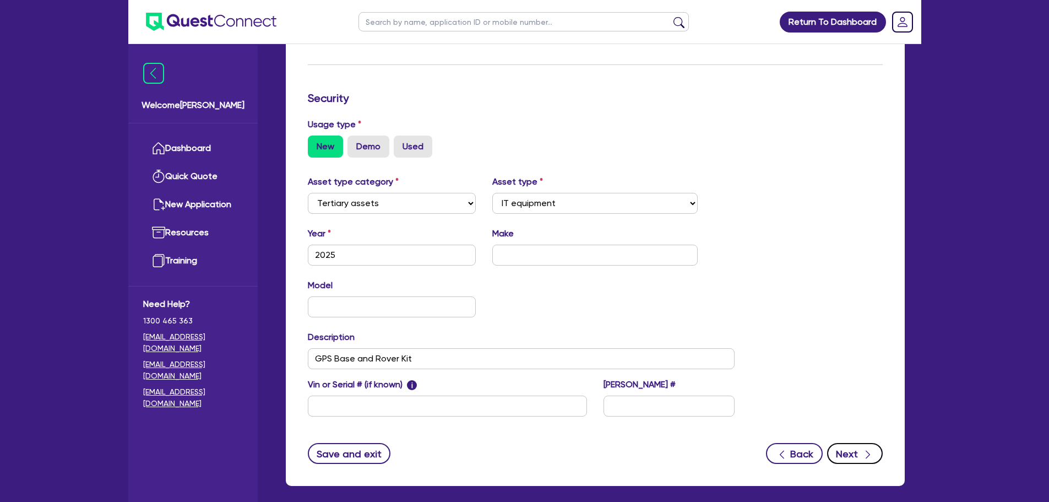
click at [845, 455] on button "Next" at bounding box center [855, 453] width 56 height 21
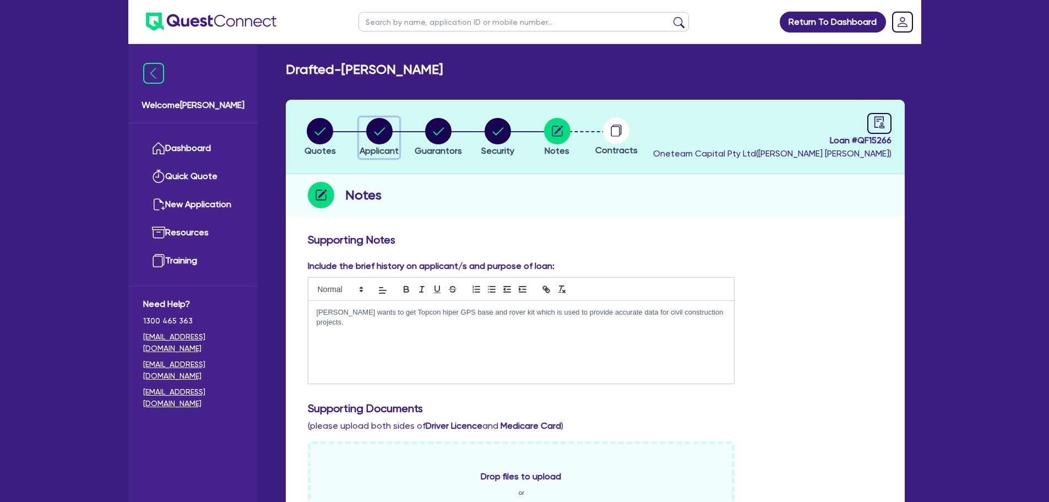
click at [371, 132] on circle "button" at bounding box center [379, 131] width 26 height 26
select select "SOLE_TRADER"
select select "AGRICULTURE"
select select "FARMERS"
